Goal: Information Seeking & Learning: Learn about a topic

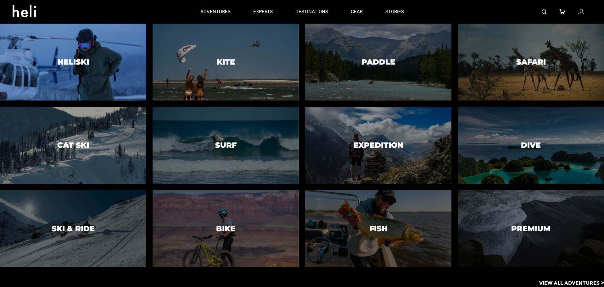
click at [72, 62] on h3 "Heliski" at bounding box center [73, 62] width 31 height 8
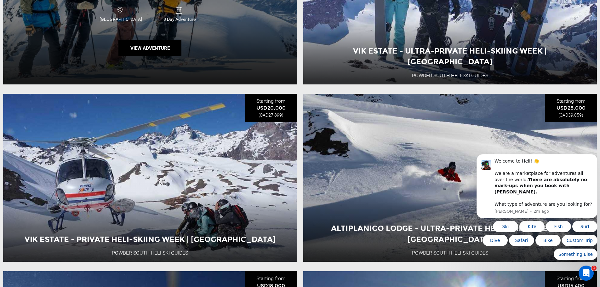
scroll to position [1165, 0]
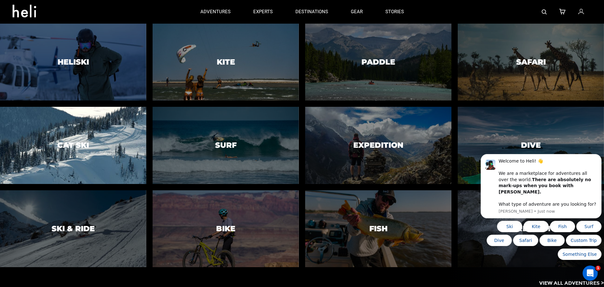
click at [73, 149] on h3 "Cat Ski" at bounding box center [73, 145] width 32 height 8
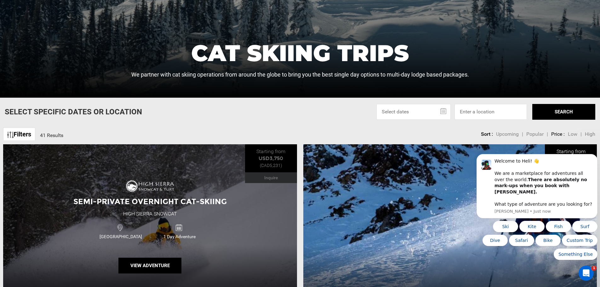
scroll to position [157, 0]
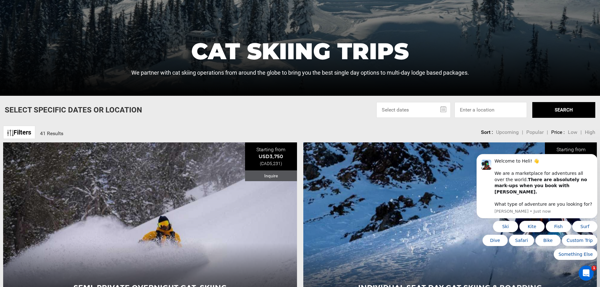
click at [11, 130] on img at bounding box center [10, 133] width 6 height 6
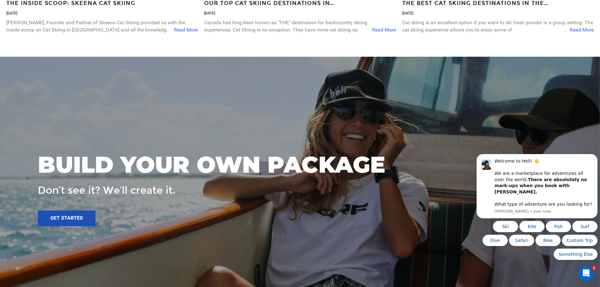
scroll to position [2487, 0]
